Goal: Check status: Check status

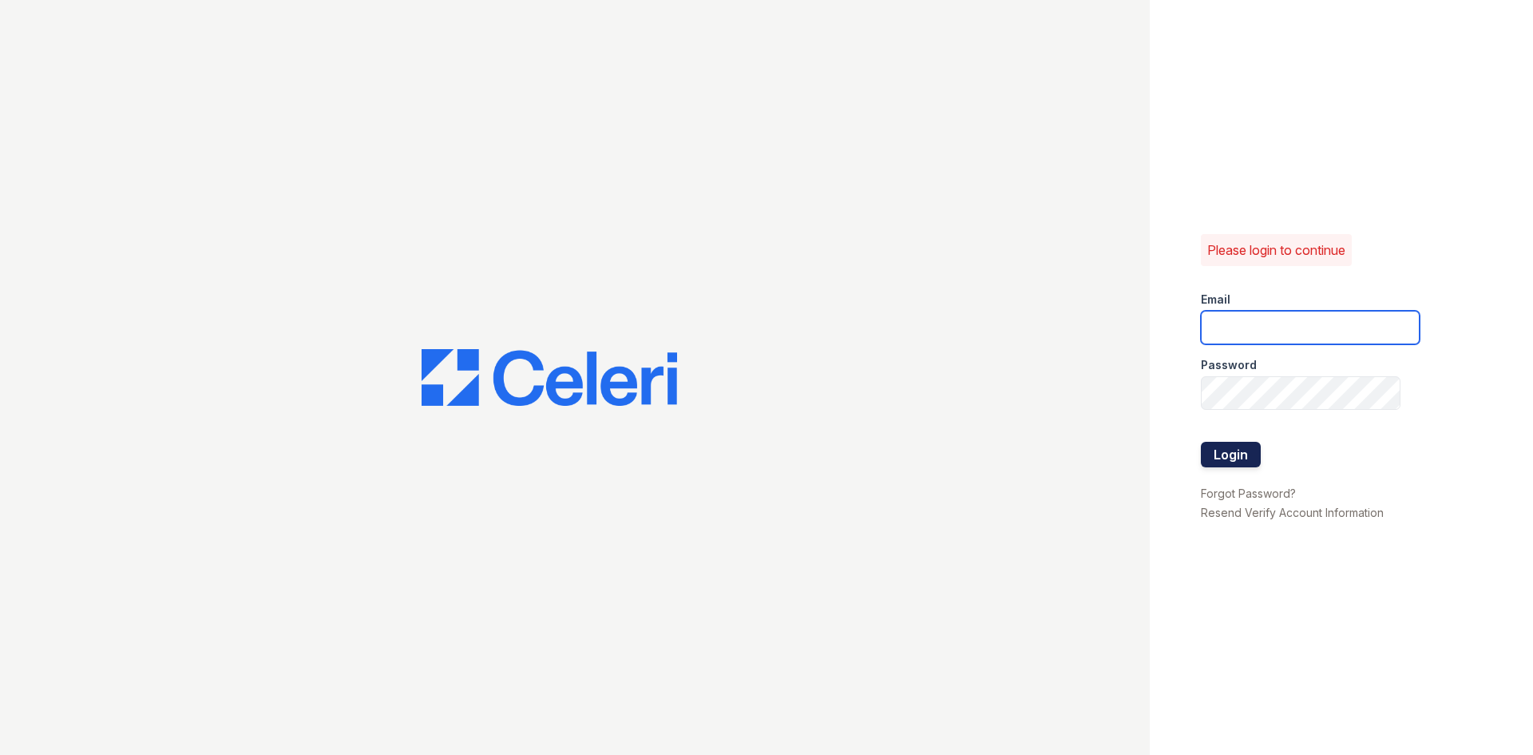
type input "[DOMAIN_NAME][EMAIL_ADDRESS][DOMAIN_NAME]"
click at [1239, 457] on button "Login" at bounding box center [1231, 455] width 60 height 26
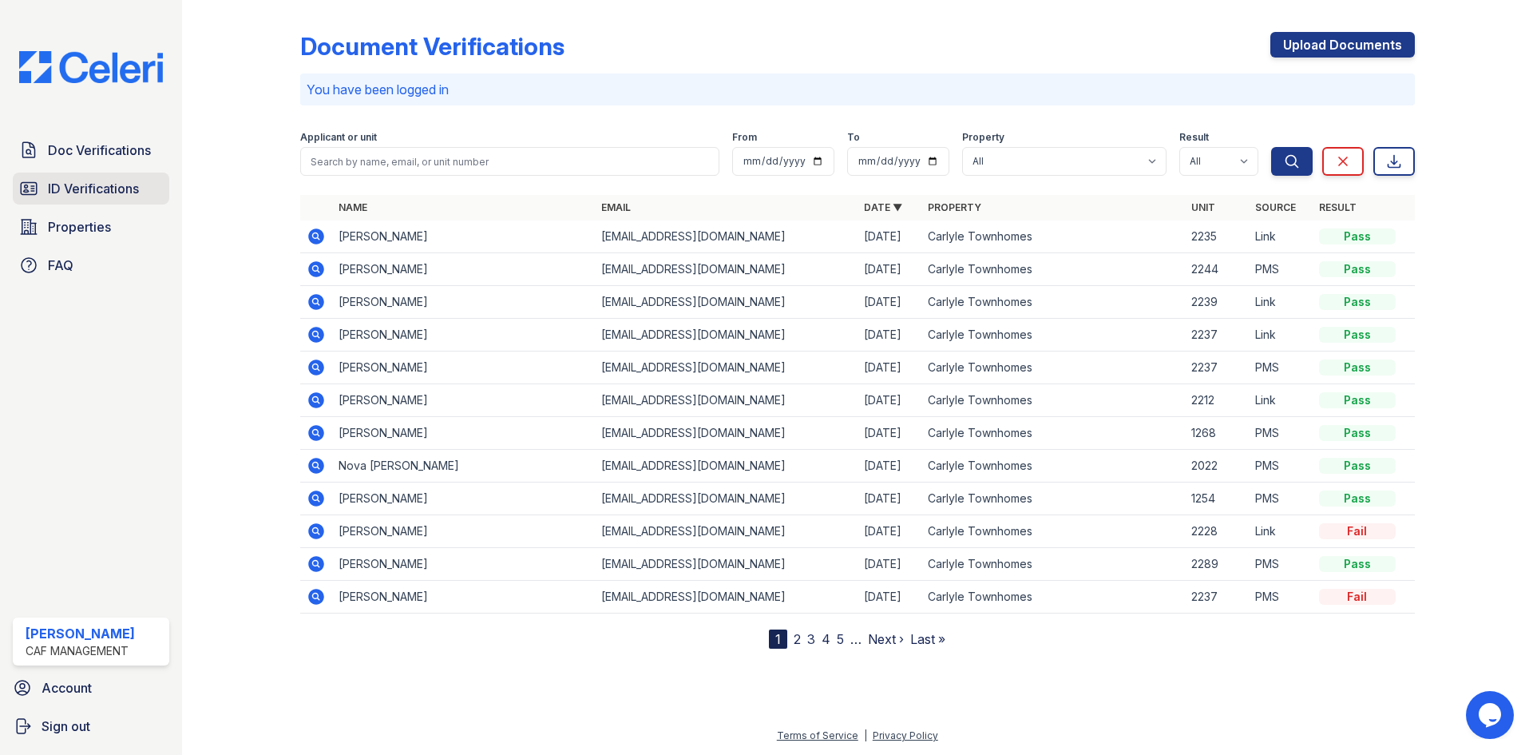
click at [56, 192] on span "ID Verifications" at bounding box center [93, 188] width 91 height 19
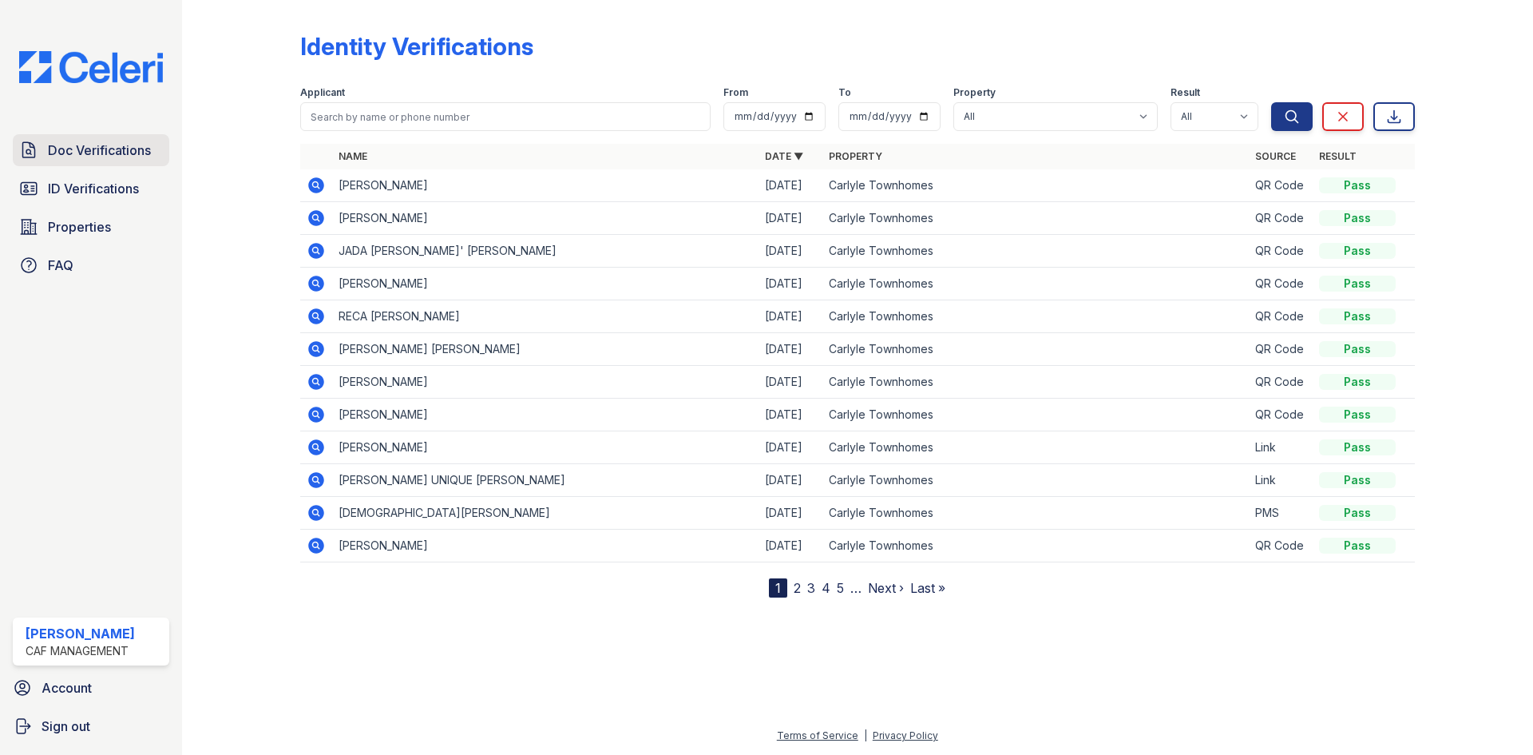
click at [76, 149] on span "Doc Verifications" at bounding box center [99, 150] width 103 height 19
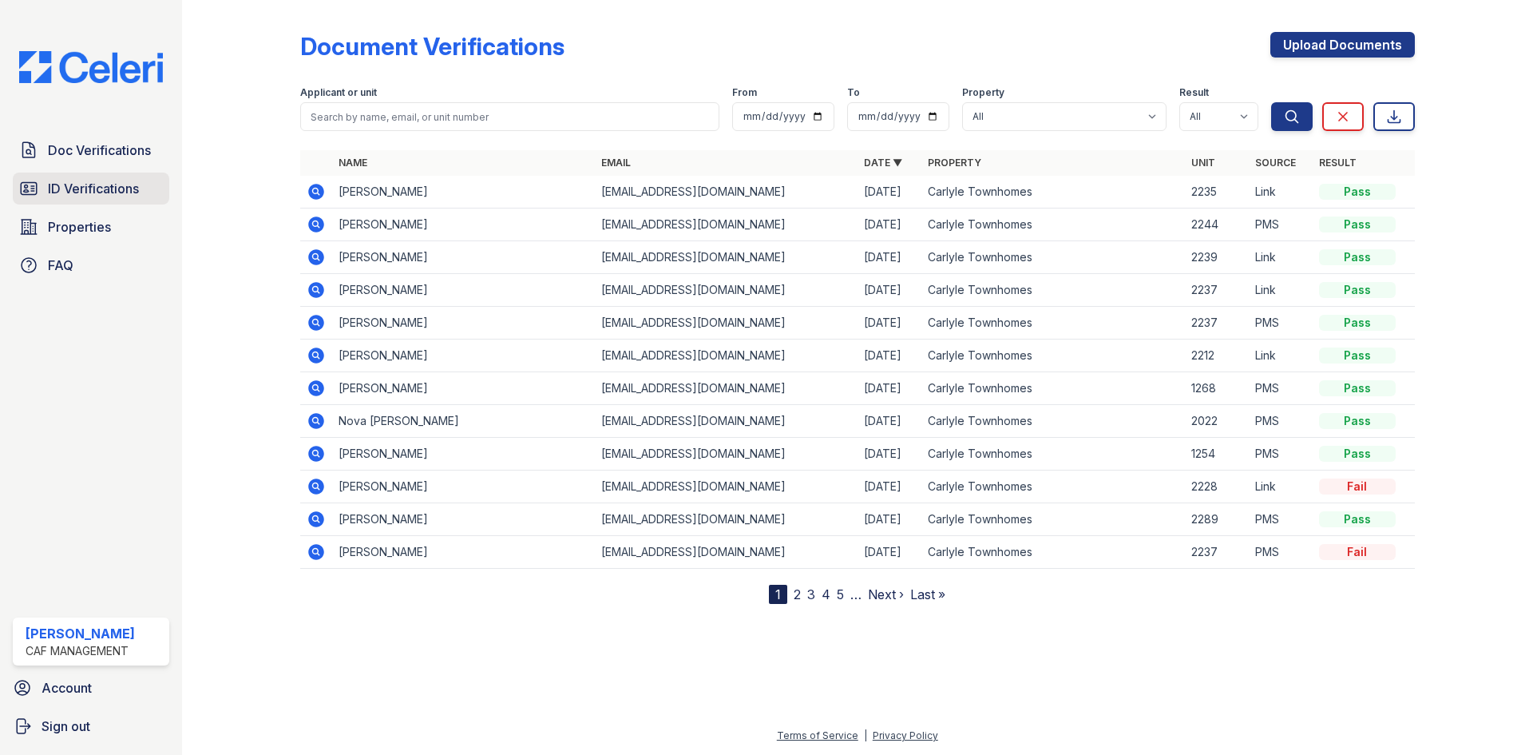
click at [84, 192] on span "ID Verifications" at bounding box center [93, 188] width 91 height 19
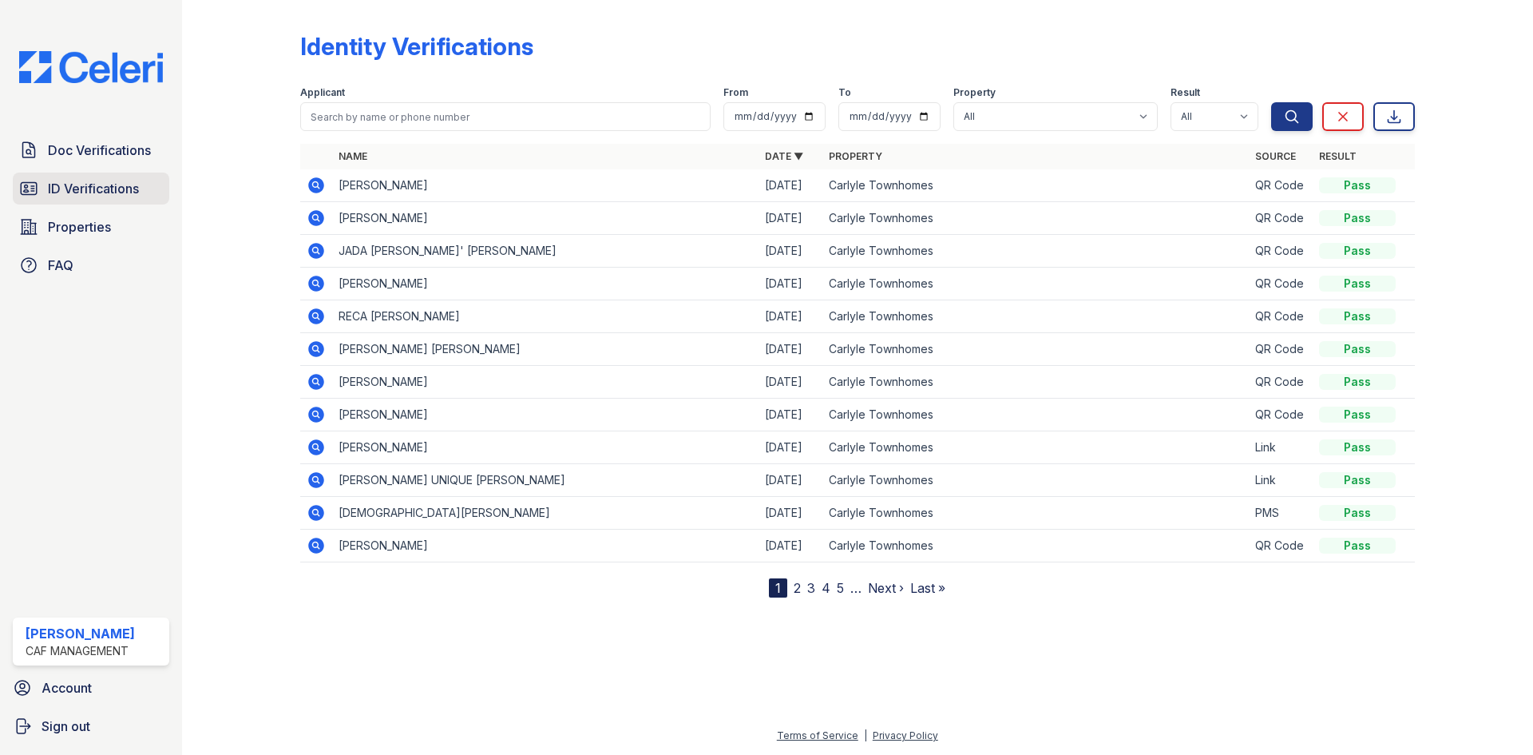
click at [82, 184] on span "ID Verifications" at bounding box center [93, 188] width 91 height 19
click at [80, 150] on span "Doc Verifications" at bounding box center [99, 150] width 103 height 19
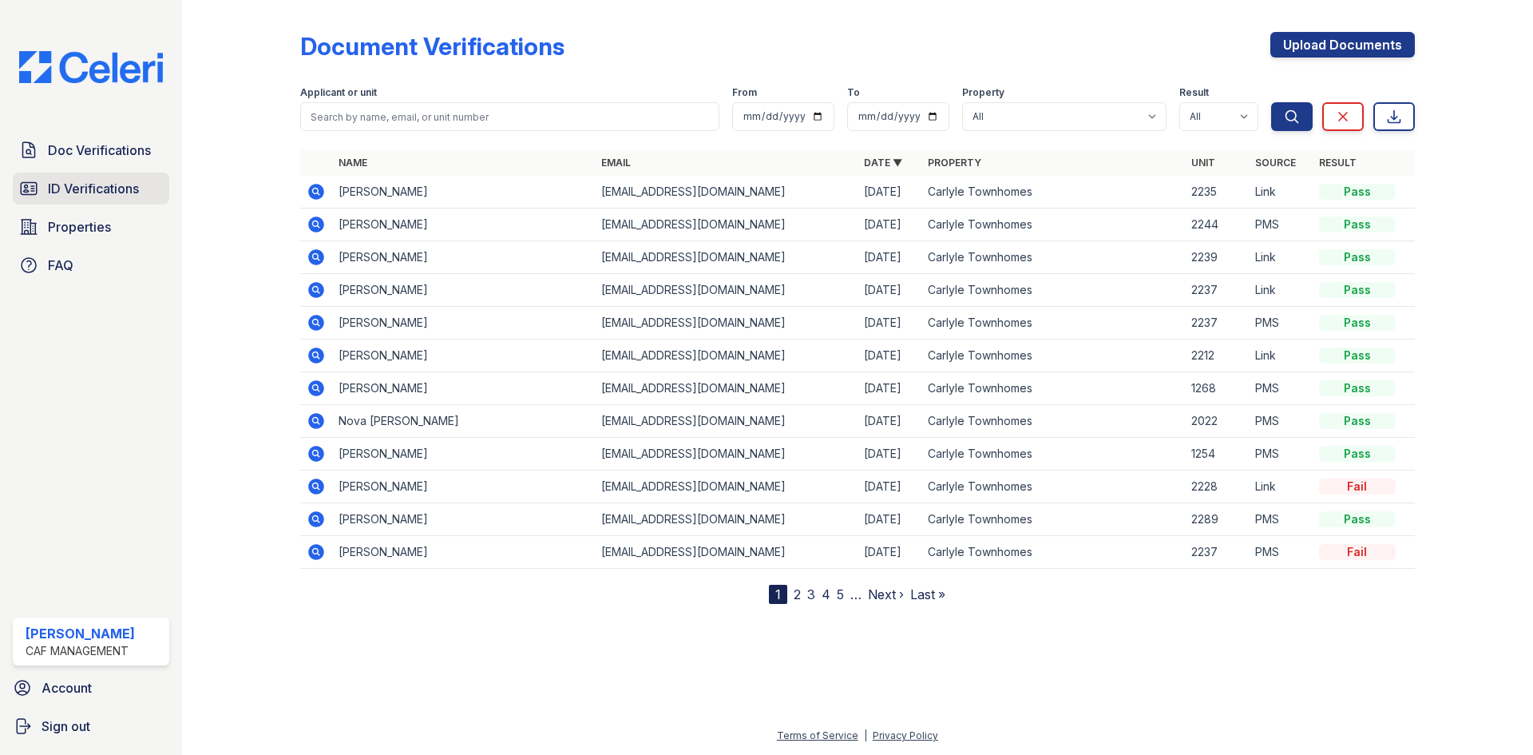
click at [88, 194] on span "ID Verifications" at bounding box center [93, 188] width 91 height 19
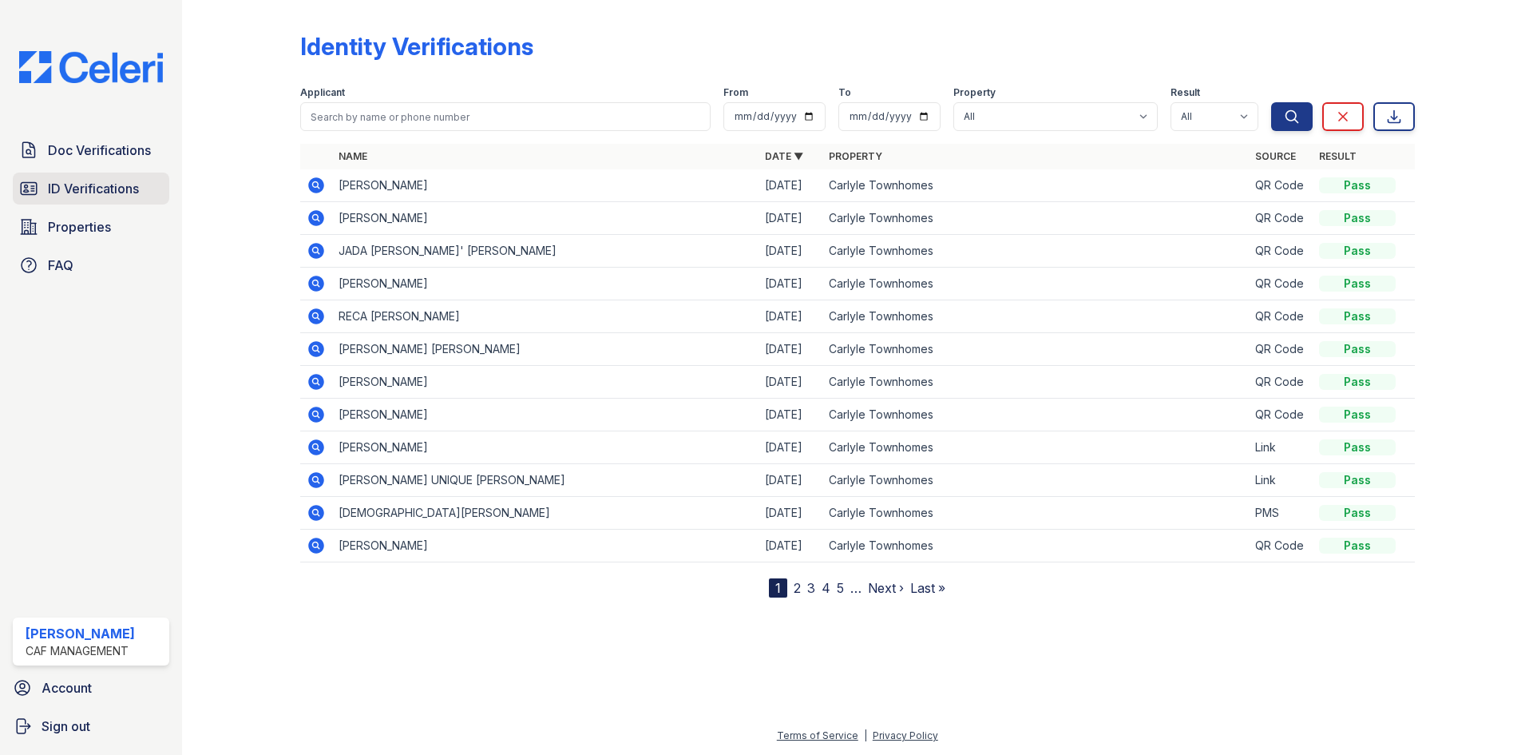
click at [88, 190] on span "ID Verifications" at bounding box center [93, 188] width 91 height 19
click at [101, 184] on span "ID Verifications" at bounding box center [93, 188] width 91 height 19
click at [540, 24] on div "Identity Verifications Filter Applicant From To Property All Carlyle Townhomes …" at bounding box center [857, 301] width 1115 height 591
click at [81, 188] on span "ID Verifications" at bounding box center [93, 188] width 91 height 19
click at [93, 153] on span "Doc Verifications" at bounding box center [99, 150] width 103 height 19
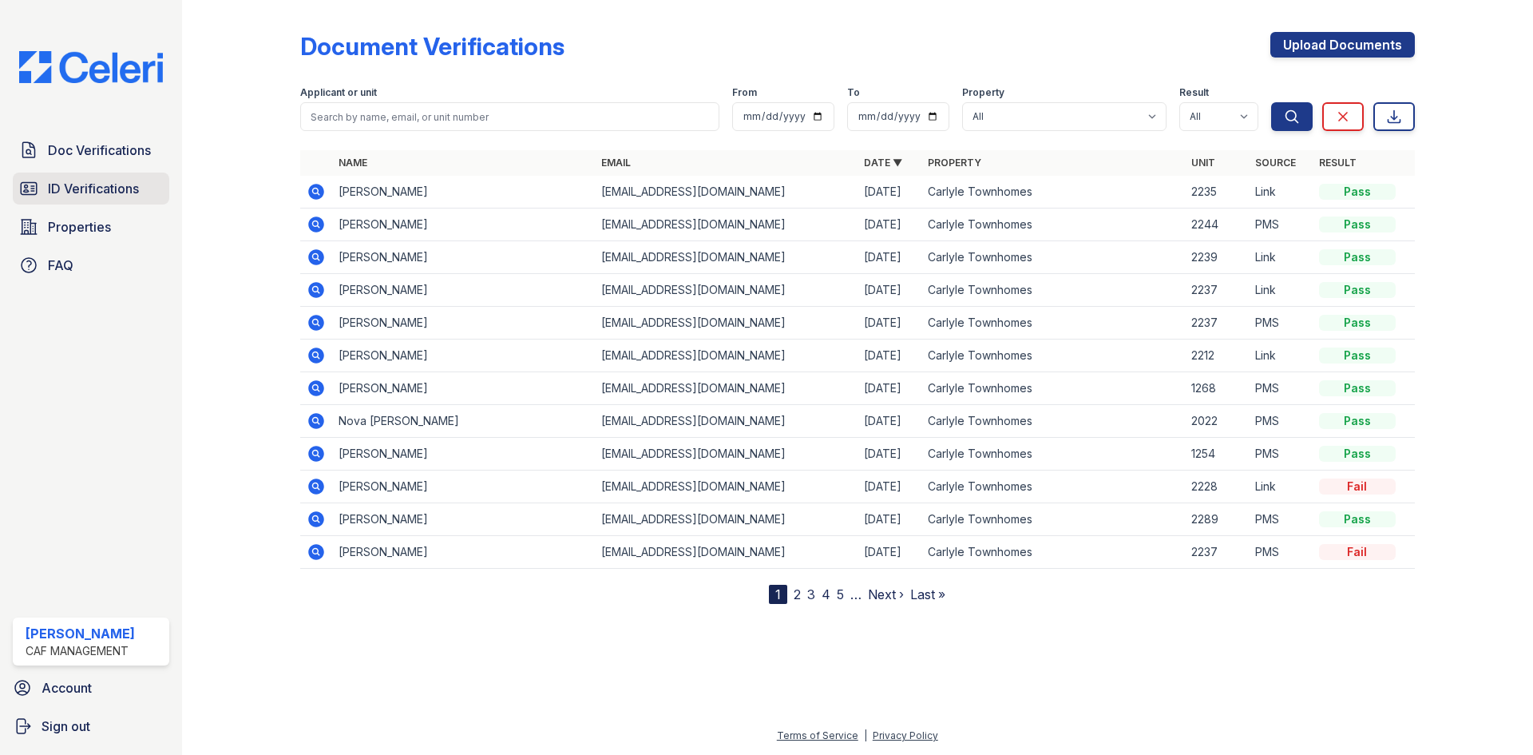
click at [98, 188] on span "ID Verifications" at bounding box center [93, 188] width 91 height 19
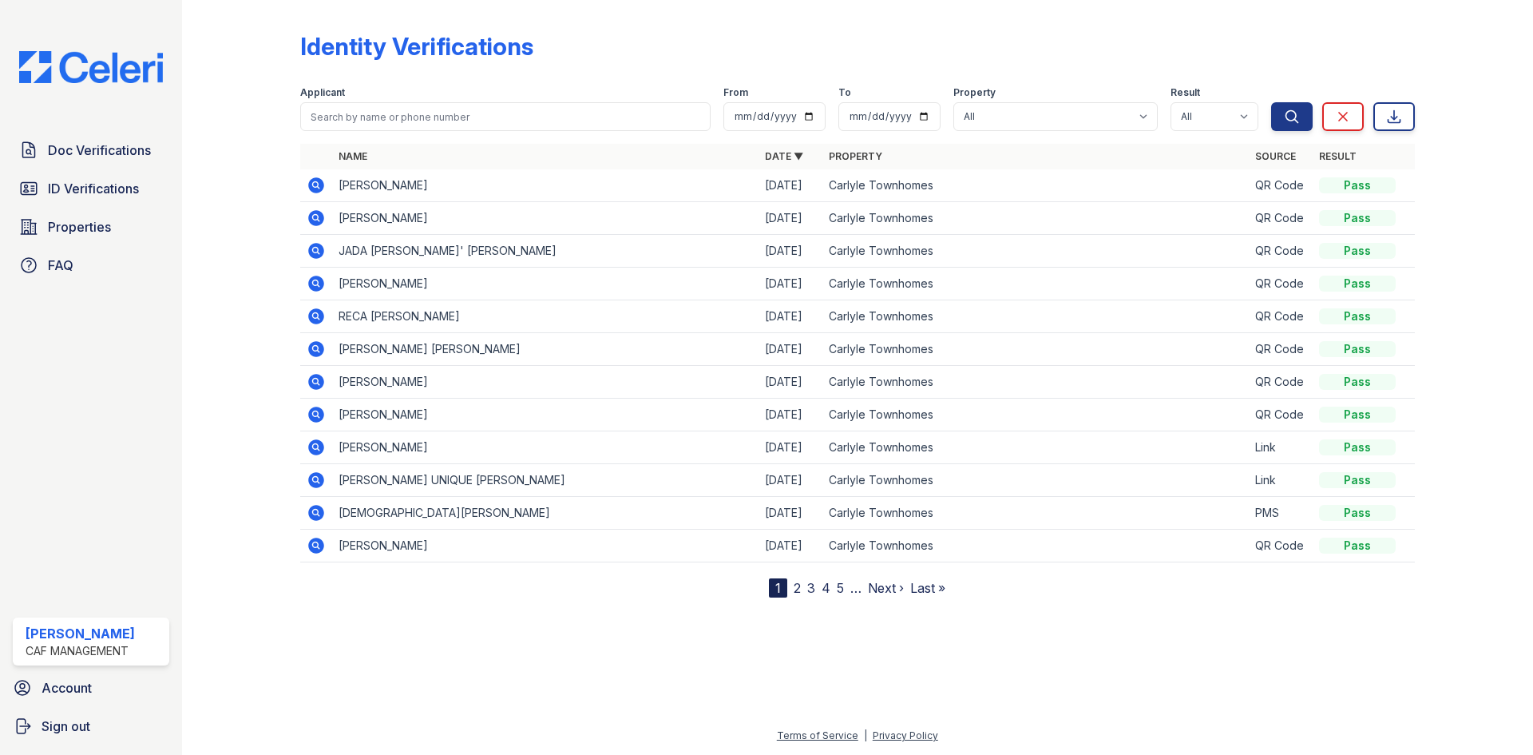
click at [98, 188] on span "ID Verifications" at bounding box center [93, 188] width 91 height 19
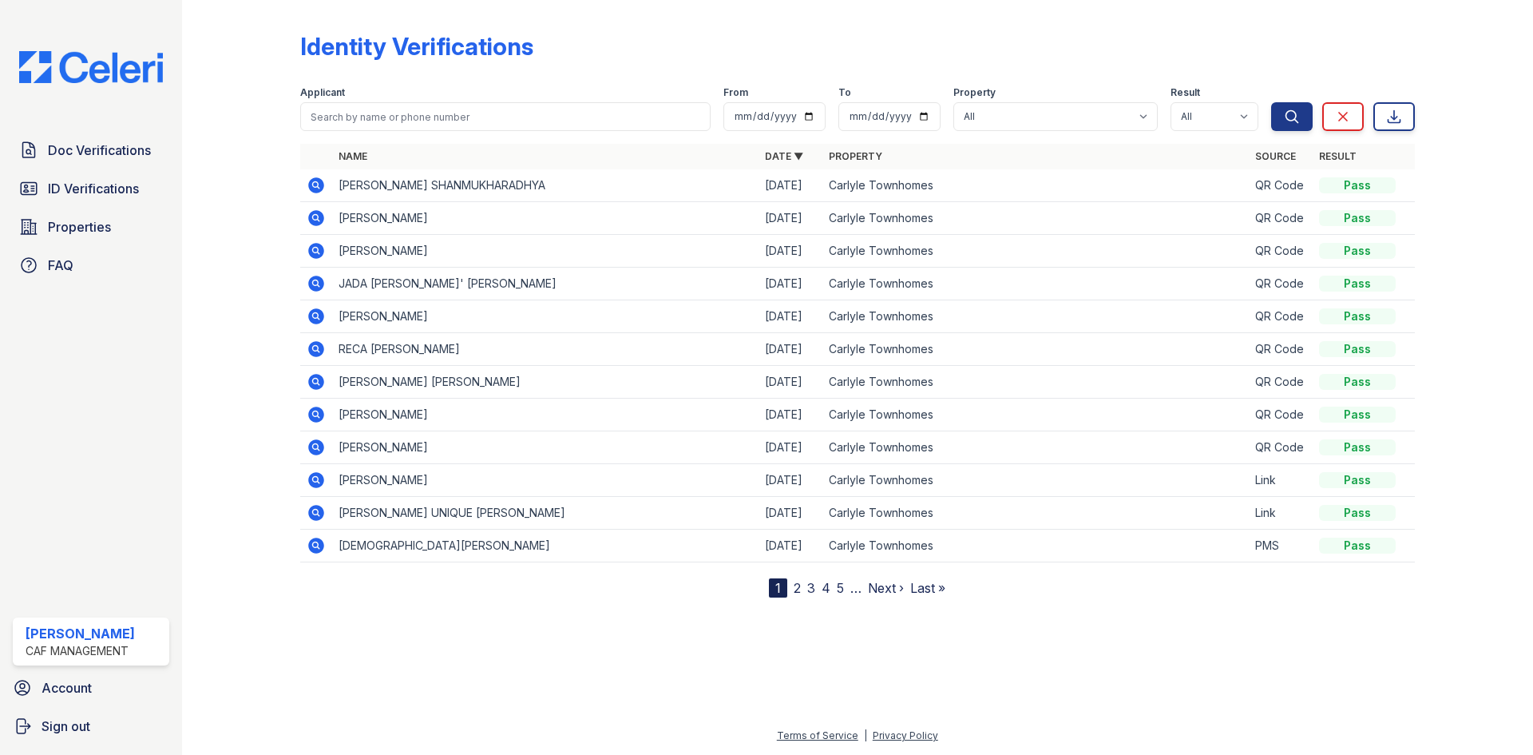
click at [593, 186] on td "RAVISHA SOMANAHALLI SHANMUKHARADHYA" at bounding box center [545, 185] width 426 height 33
click at [601, 230] on td "KALANE LAMAR JOHNSON" at bounding box center [545, 218] width 426 height 33
drag, startPoint x: 613, startPoint y: 178, endPoint x: 474, endPoint y: 197, distance: 140.3
click at [474, 197] on td "RAVISHA SOMANAHALLI SHANMUKHARADHYA" at bounding box center [545, 185] width 426 height 33
copy td "SHANMUKHARADHYA"
